Goal: Task Accomplishment & Management: Complete application form

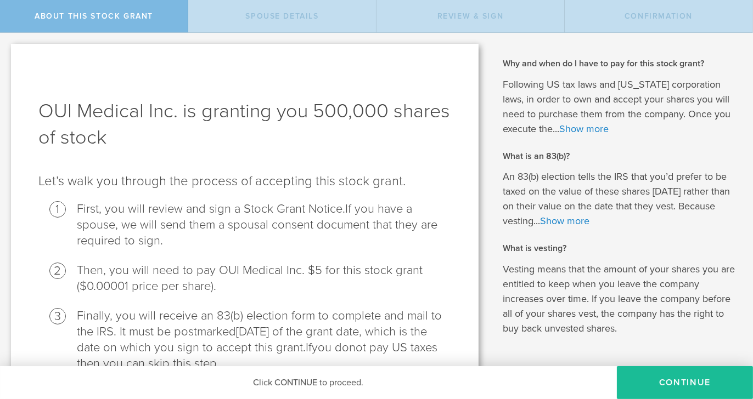
scroll to position [123, 0]
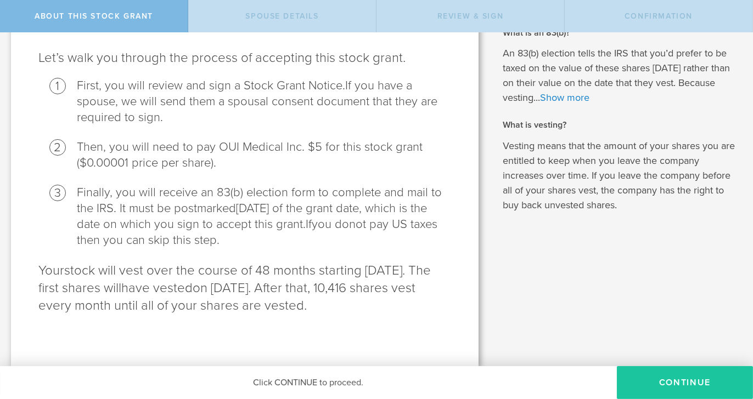
click at [682, 383] on button "CONTINUE" at bounding box center [685, 383] width 136 height 33
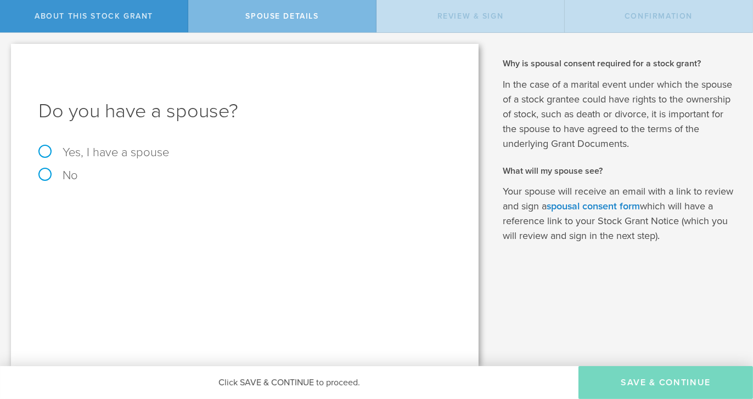
scroll to position [0, 0]
click at [42, 176] on label "No" at bounding box center [244, 176] width 413 height 12
click at [7, 50] on input "No" at bounding box center [3, 42] width 7 height 18
radio input "true"
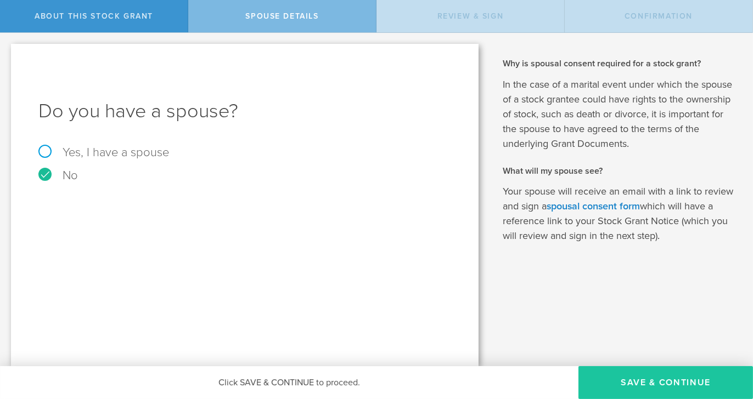
click at [662, 386] on button "Save & Continue" at bounding box center [665, 383] width 174 height 33
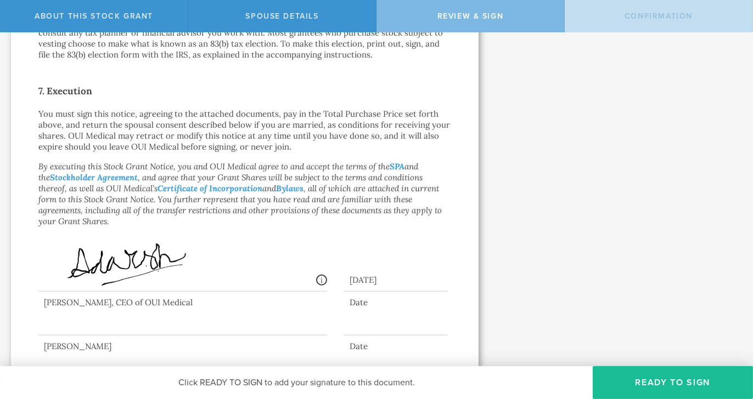
scroll to position [852, 0]
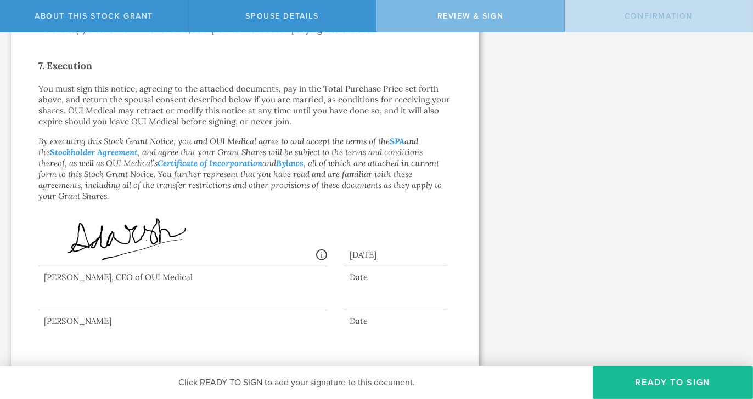
click at [85, 305] on div at bounding box center [182, 289] width 289 height 44
click at [651, 383] on button "Ready to Sign" at bounding box center [673, 383] width 160 height 33
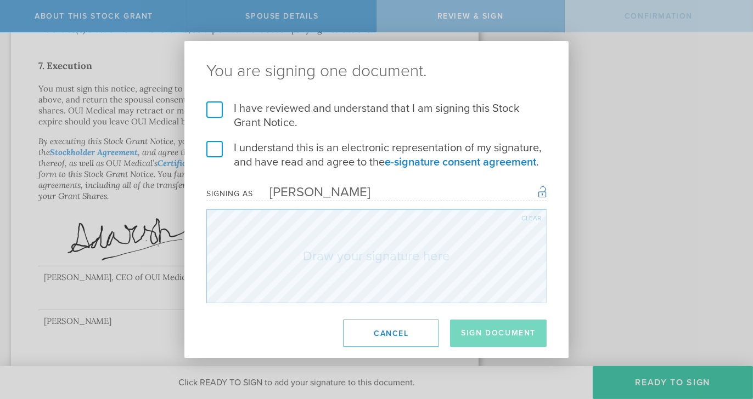
click at [215, 111] on label "I have reviewed and understand that I am signing this Stock Grant Notice." at bounding box center [376, 116] width 340 height 29
click at [0, 0] on input "I have reviewed and understand that I am signing this Stock Grant Notice." at bounding box center [0, 0] width 0 height 0
click at [217, 155] on label "I understand this is an electronic representation of my signature, and have rea…" at bounding box center [376, 155] width 340 height 29
click at [0, 0] on input "I understand this is an electronic representation of my signature, and have rea…" at bounding box center [0, 0] width 0 height 0
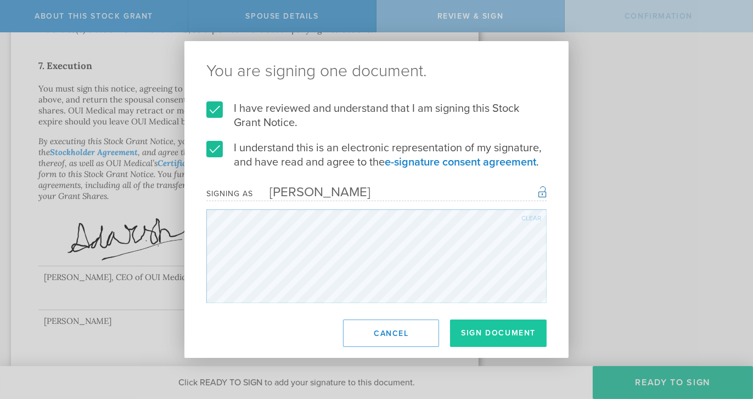
click at [487, 335] on button "Sign Document" at bounding box center [498, 333] width 97 height 27
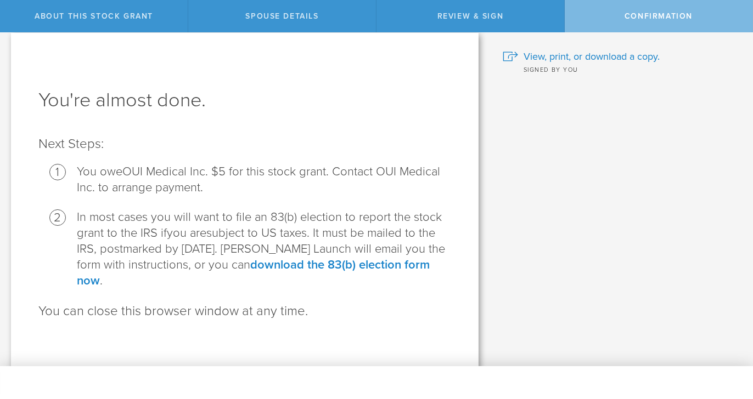
scroll to position [16, 0]
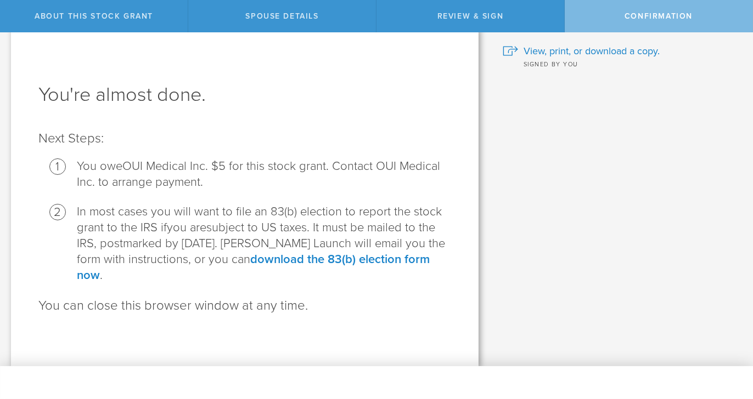
click at [669, 18] on span "Confirmation" at bounding box center [658, 16] width 68 height 9
click at [599, 52] on span "View, print, or download a copy." at bounding box center [591, 51] width 136 height 14
